Goal: Find specific page/section: Find specific page/section

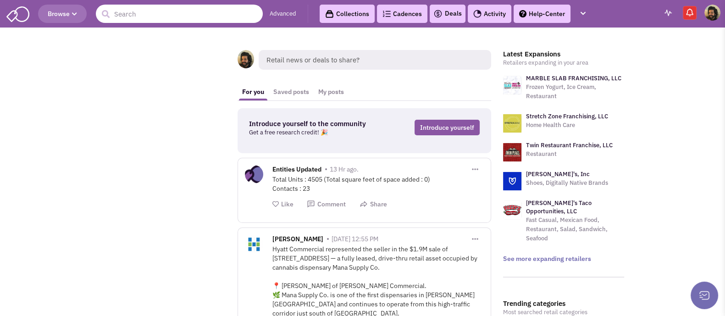
click at [184, 15] on input "text" at bounding box center [179, 14] width 167 height 18
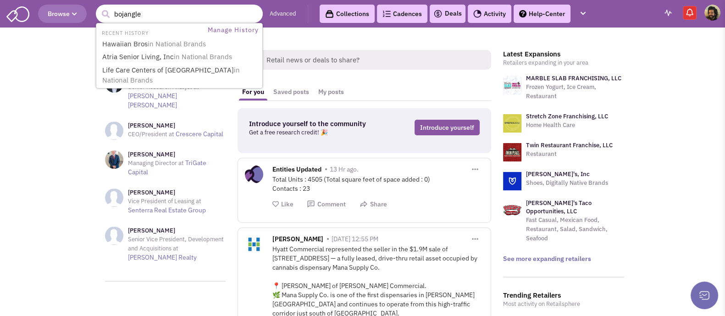
type input "bojangles"
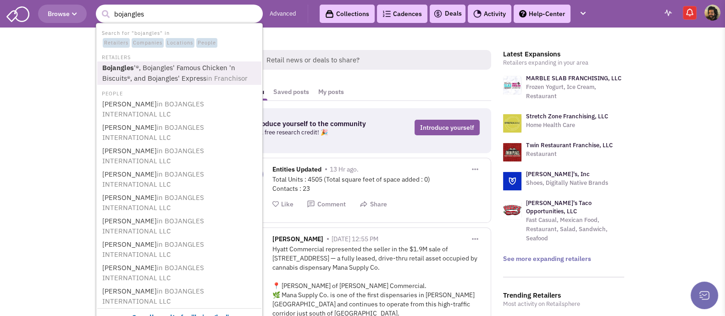
click at [196, 72] on link "Bojangles '®, Bojangles' Famous Chicken 'n Biscuits®, and Bojangles' Express in…" at bounding box center [180, 73] width 161 height 22
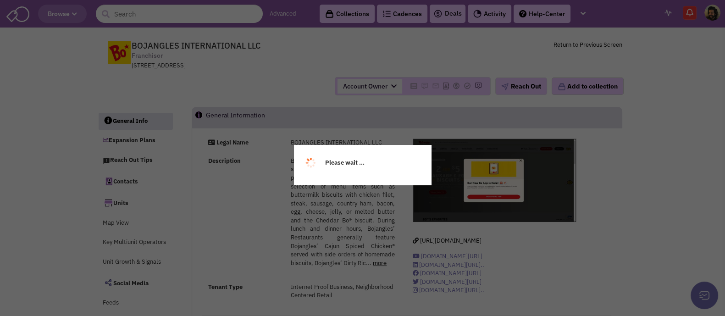
select select
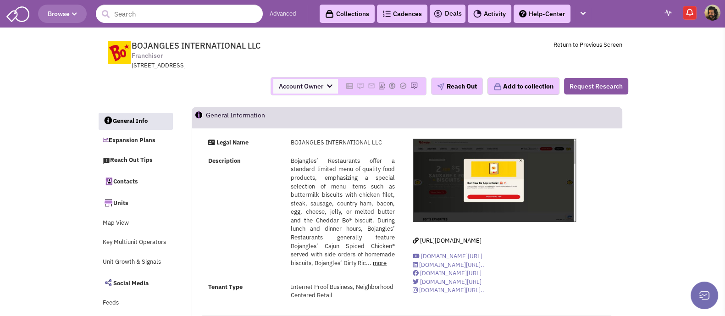
select select
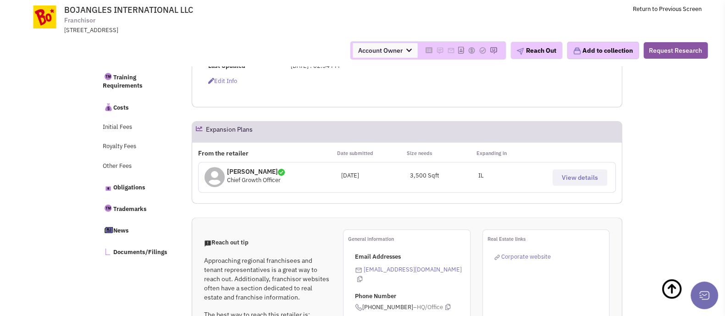
scroll to position [421, 0]
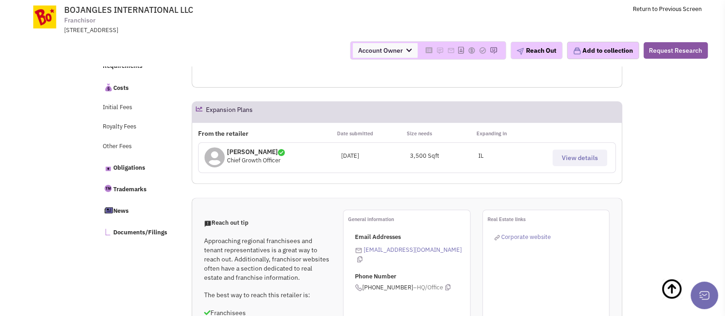
click at [576, 155] on span "View details" at bounding box center [580, 158] width 36 height 8
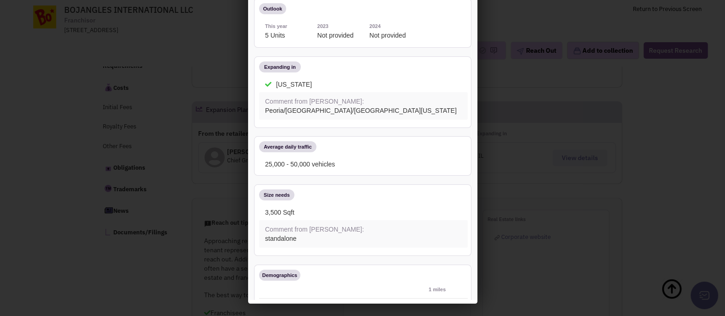
scroll to position [0, 0]
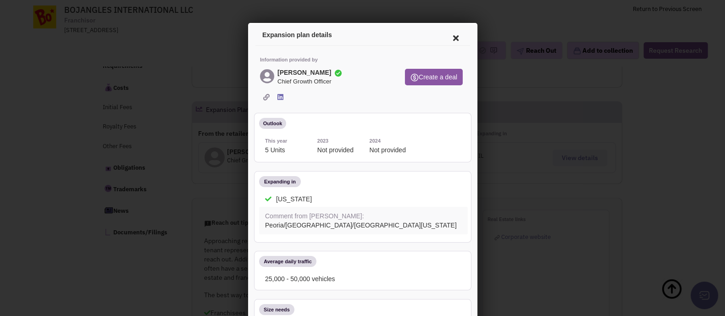
click at [444, 36] on icon at bounding box center [453, 37] width 19 height 22
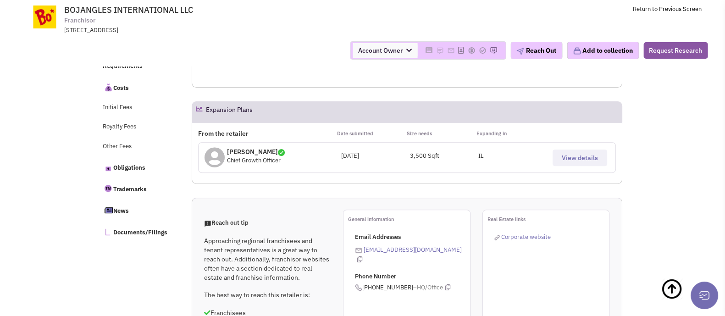
click at [590, 156] on span "View details" at bounding box center [580, 158] width 36 height 8
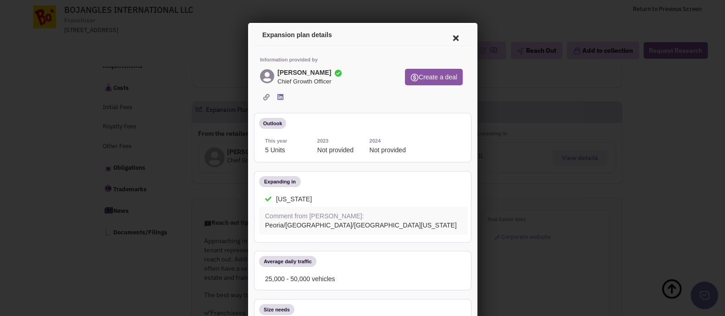
click at [448, 36] on icon at bounding box center [453, 37] width 19 height 22
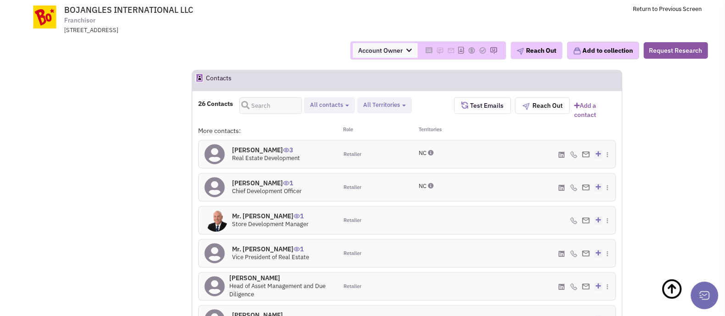
scroll to position [881, 0]
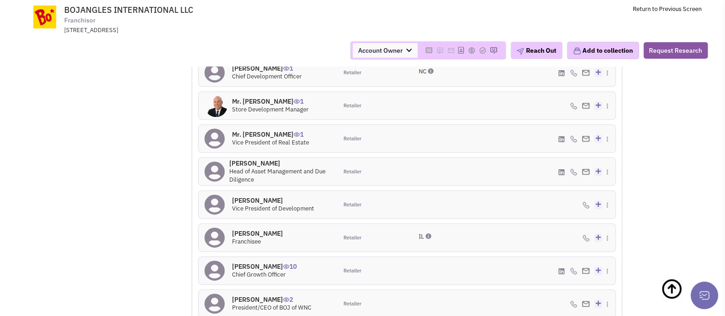
click at [246, 262] on h4 "Jose Costa 10" at bounding box center [264, 266] width 65 height 8
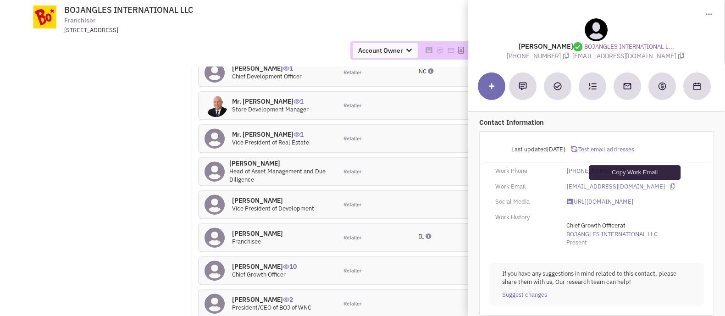
click at [670, 187] on icon at bounding box center [672, 186] width 5 height 6
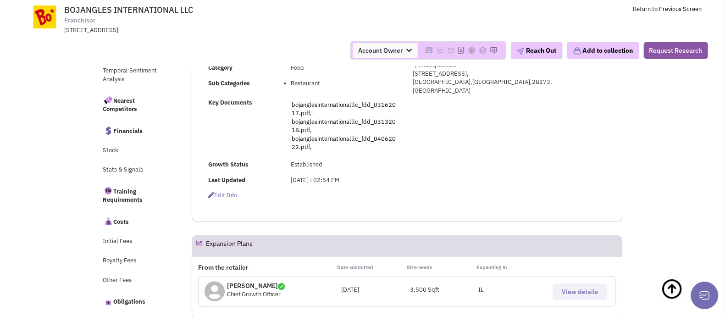
scroll to position [401, 0]
